Goal: Task Accomplishment & Management: Manage account settings

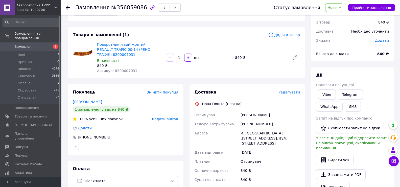
scroll to position [25, 0]
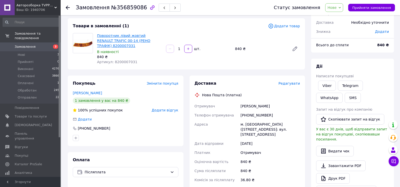
click at [97, 41] on link "Поворотник лівий жовтий RENAULT TRAFIC 00-14 (РЕНО ТРАФІК) 8200007031" at bounding box center [123, 41] width 53 height 14
click at [44, 44] on span "Замовлення" at bounding box center [31, 46] width 32 height 5
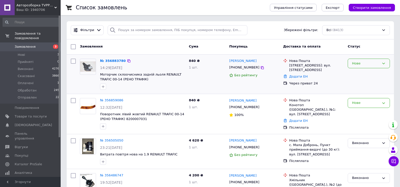
click at [374, 61] on div "Нове" at bounding box center [366, 63] width 28 height 5
click at [364, 82] on li "Виконано" at bounding box center [369, 83] width 42 height 9
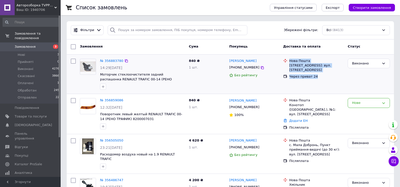
drag, startPoint x: 317, startPoint y: 76, endPoint x: 289, endPoint y: 59, distance: 32.7
click at [289, 59] on ul "Нова Пошта Київ ([GEOGRAPHIC_DATA].), №13: вул. Дорогожицька, 4 Через приват 24" at bounding box center [313, 69] width 61 height 22
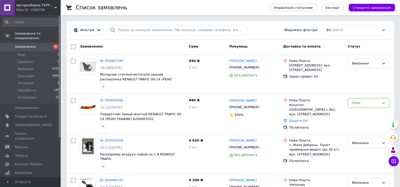
click at [265, 46] on div "Покупець" at bounding box center [254, 46] width 54 height 9
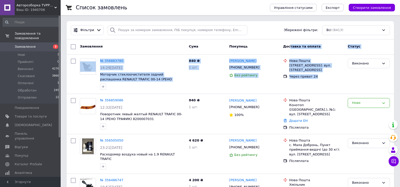
drag, startPoint x: 316, startPoint y: 78, endPoint x: 289, endPoint y: 54, distance: 36.5
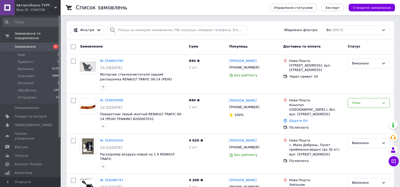
click at [216, 44] on div "Cума" at bounding box center [207, 46] width 40 height 9
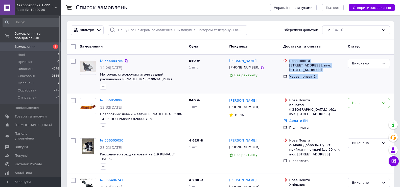
drag, startPoint x: 317, startPoint y: 77, endPoint x: 290, endPoint y: 59, distance: 33.0
click at [290, 59] on ul "Нова Пошта Київ ([GEOGRAPHIC_DATA].), №13: вул. Дорогожицька, 4 Через приват 24" at bounding box center [313, 69] width 61 height 22
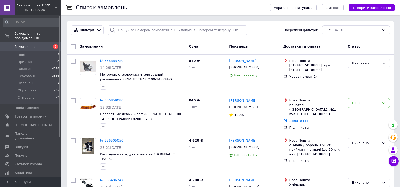
click at [262, 52] on div "Замовлення Cума Покупець Доставка та оплата Статус" at bounding box center [230, 46] width 327 height 15
click at [359, 103] on div "Нове" at bounding box center [366, 102] width 28 height 5
click at [358, 123] on li "Виконано" at bounding box center [369, 122] width 42 height 9
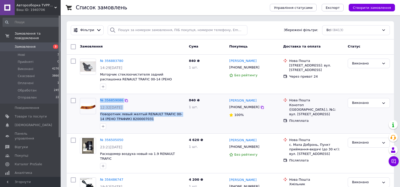
drag, startPoint x: 146, startPoint y: 121, endPoint x: 99, endPoint y: 100, distance: 51.2
click at [99, 100] on div "№ 356859086 12:32[DATE] Поворотник левый желтый RENAULT TRAFIC 00-14 (РЕНО ТРАФ…" at bounding box center [142, 113] width 89 height 35
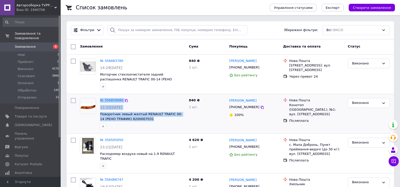
drag, startPoint x: 100, startPoint y: 98, endPoint x: 147, endPoint y: 119, distance: 51.4
click at [147, 119] on div "№ 356859086 12:32[DATE] Поворотник левый желтый RENAULT TRAFIC 00-14 (РЕНО ТРАФ…" at bounding box center [142, 113] width 89 height 35
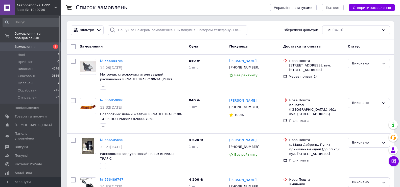
drag, startPoint x: 146, startPoint y: 120, endPoint x: 144, endPoint y: 121, distance: 2.7
click at [144, 121] on span "Поворотник левый желтый RENAULT TRAFIC 00-14 (РЕНО ТРАФИК) 8200007031" at bounding box center [142, 116] width 85 height 9
